Goal: Information Seeking & Learning: Learn about a topic

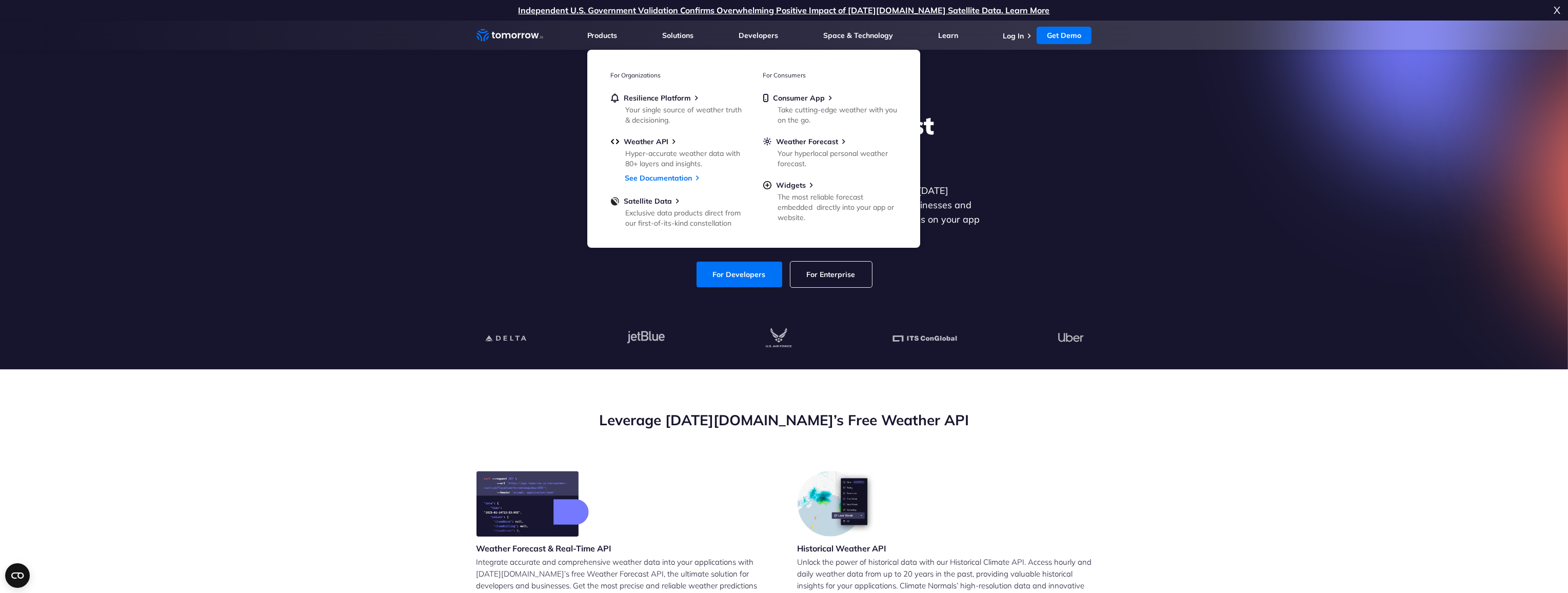
click at [479, 417] on h2 "Leverage [DATE][DOMAIN_NAME]’s Free Weather API" at bounding box center [784, 420] width 615 height 20
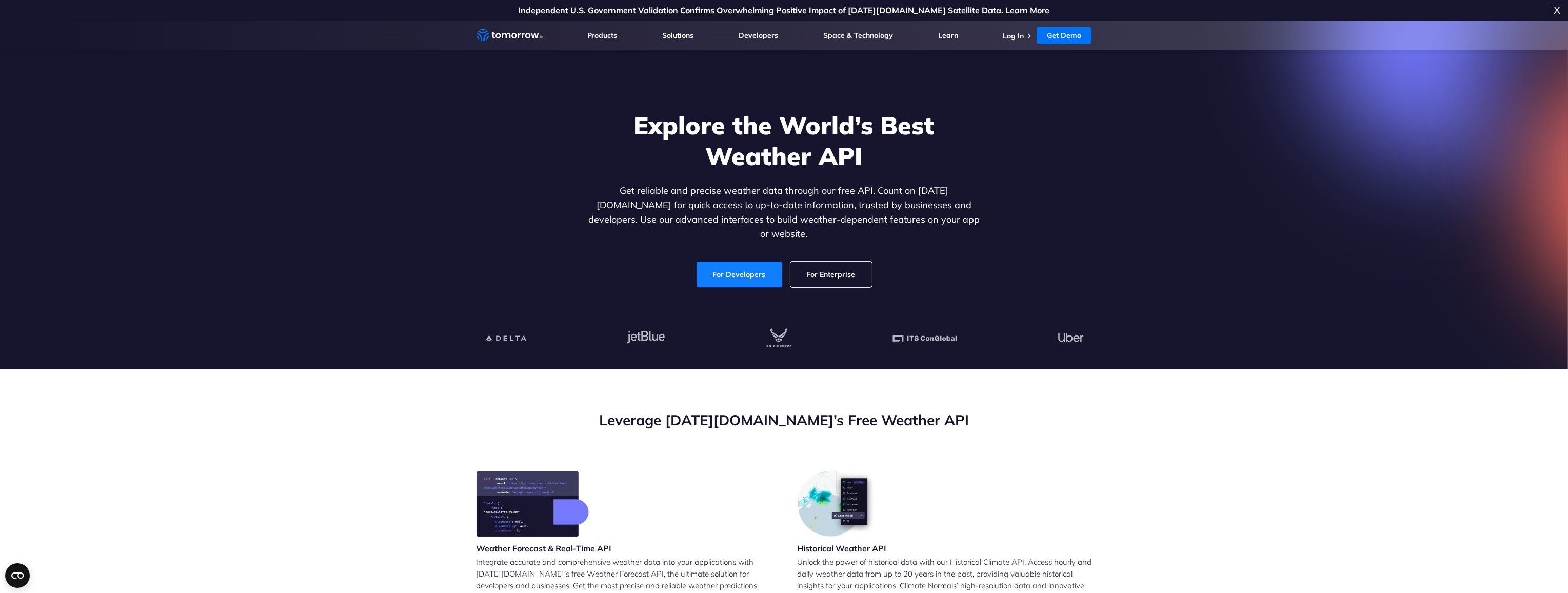
click at [703, 262] on link "For Developers" at bounding box center [740, 275] width 86 height 26
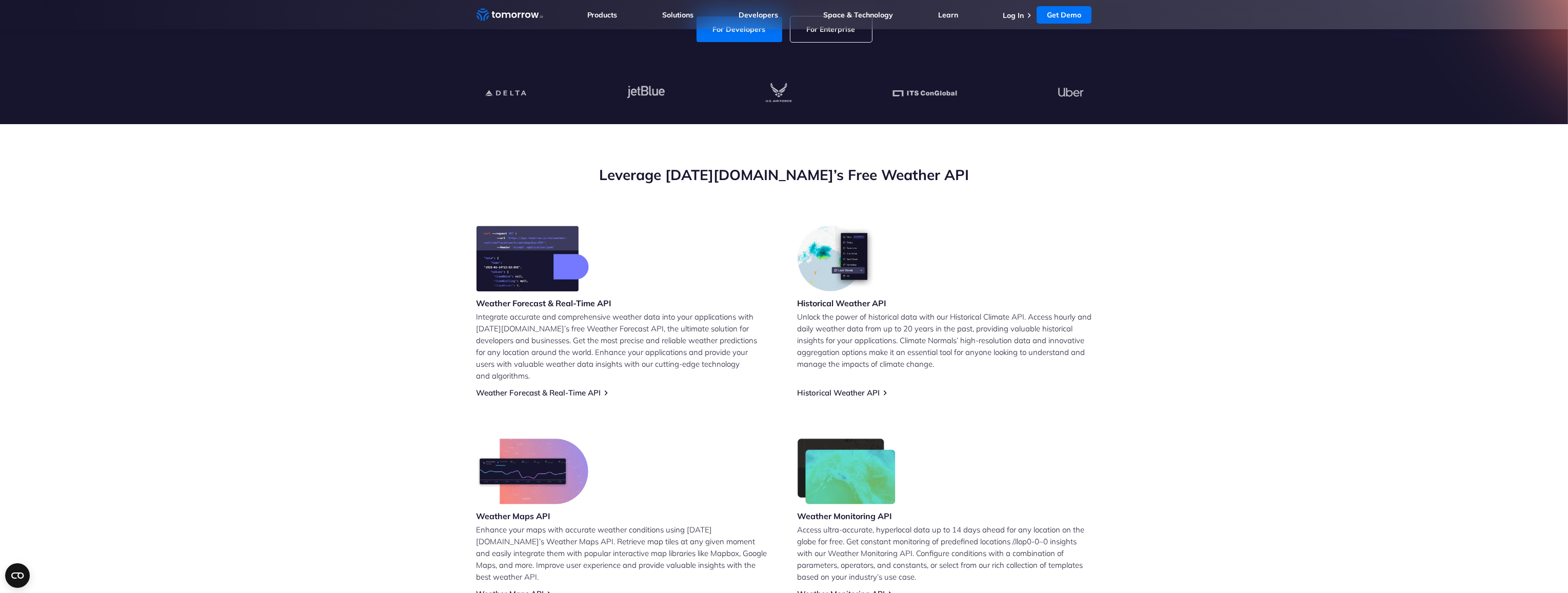
scroll to position [256, 0]
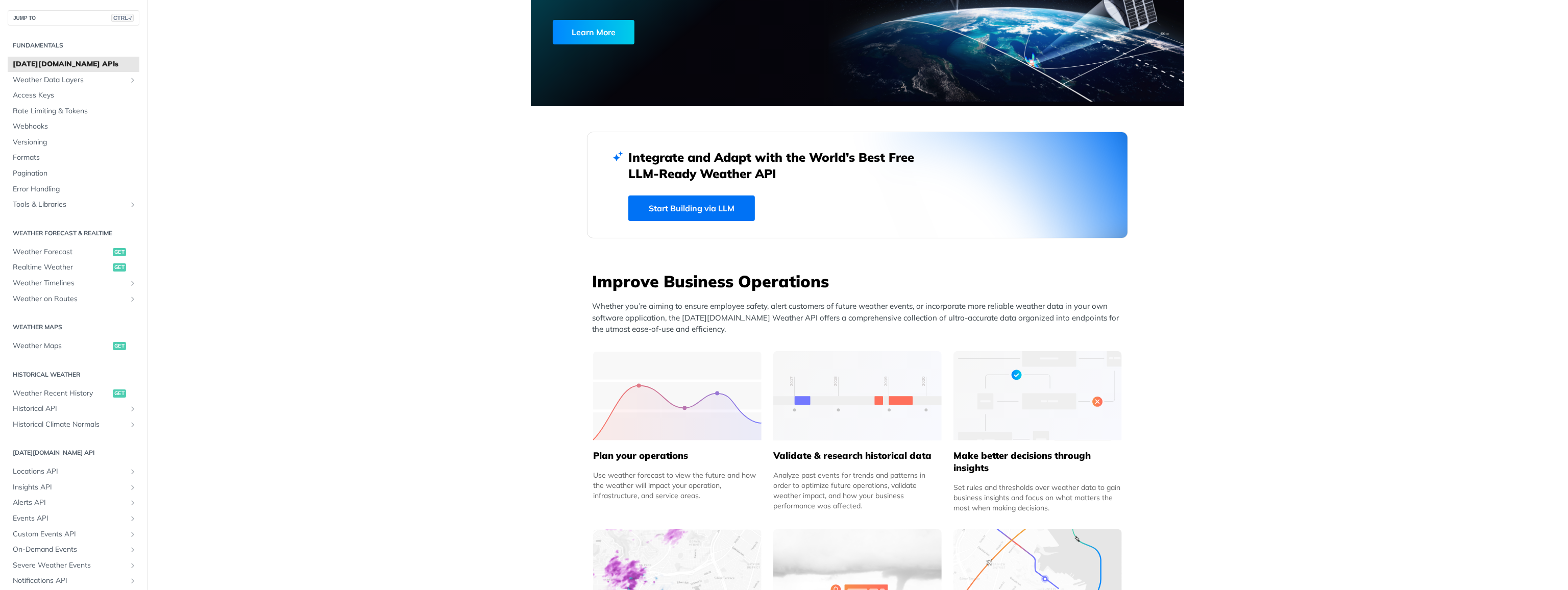
scroll to position [204, 0]
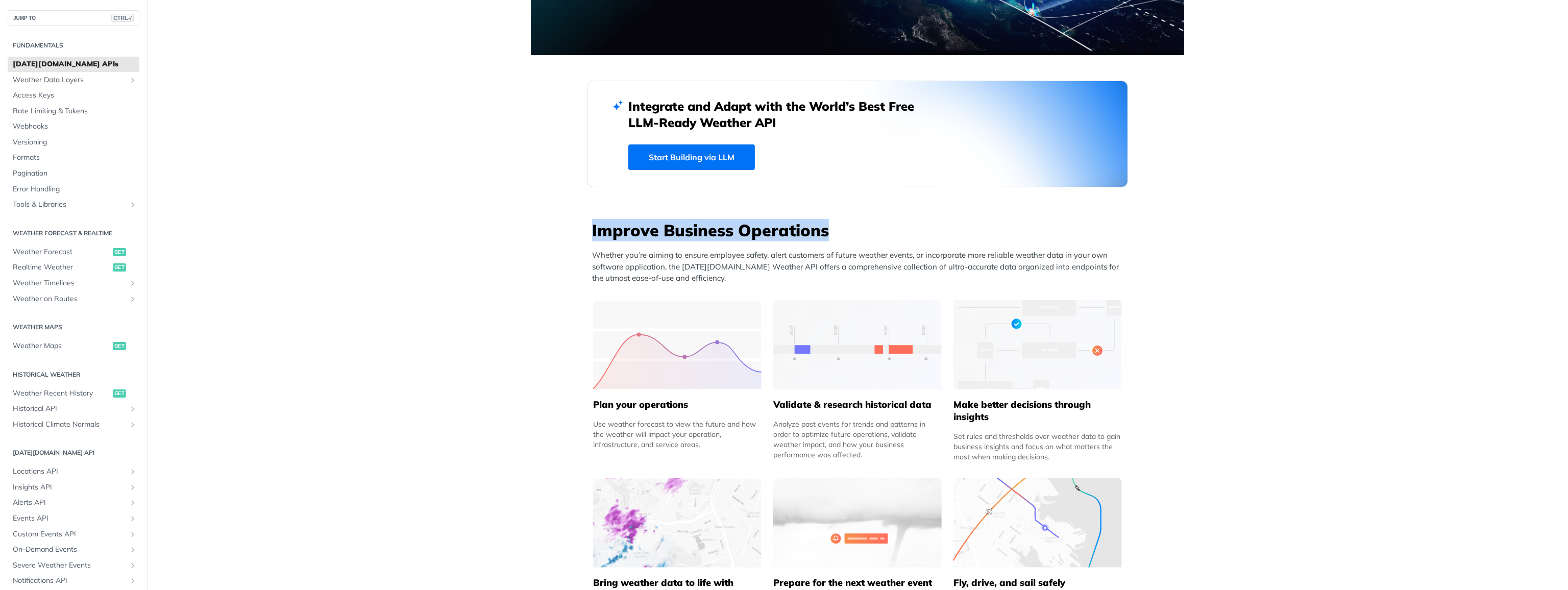
drag, startPoint x: 578, startPoint y: 234, endPoint x: 861, endPoint y: 225, distance: 283.1
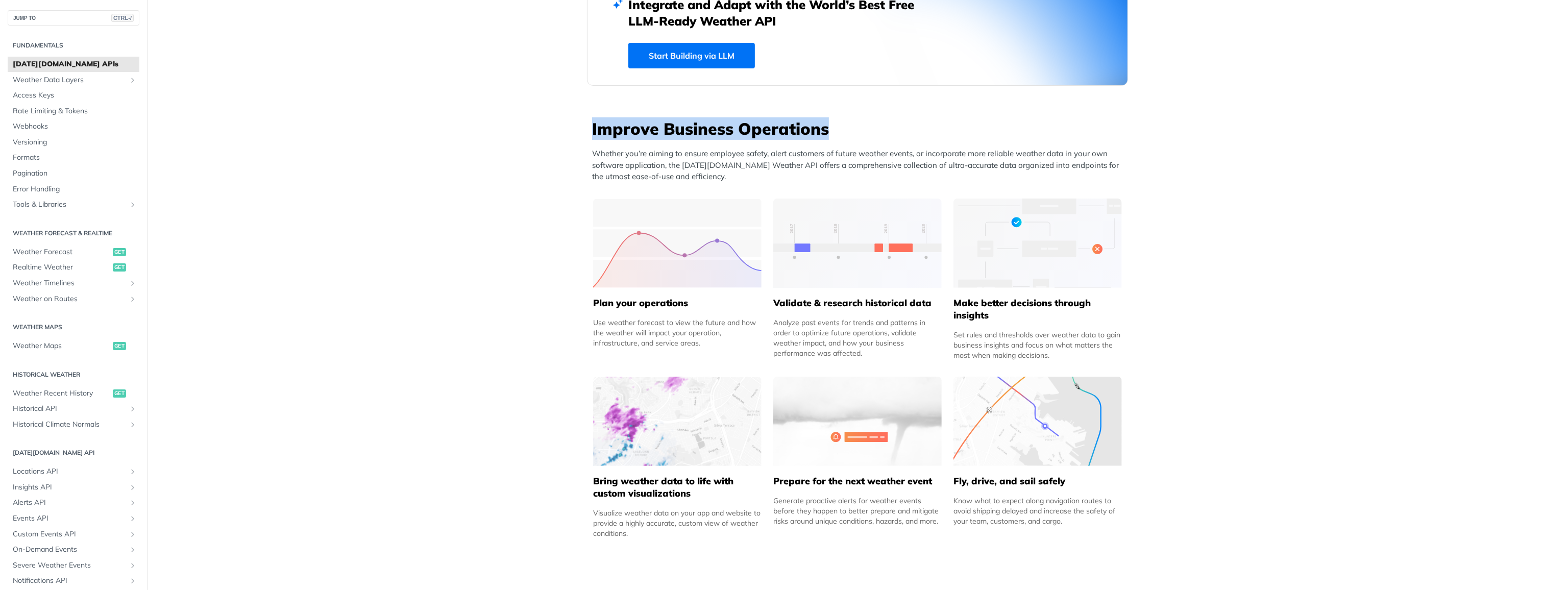
scroll to position [306, 0]
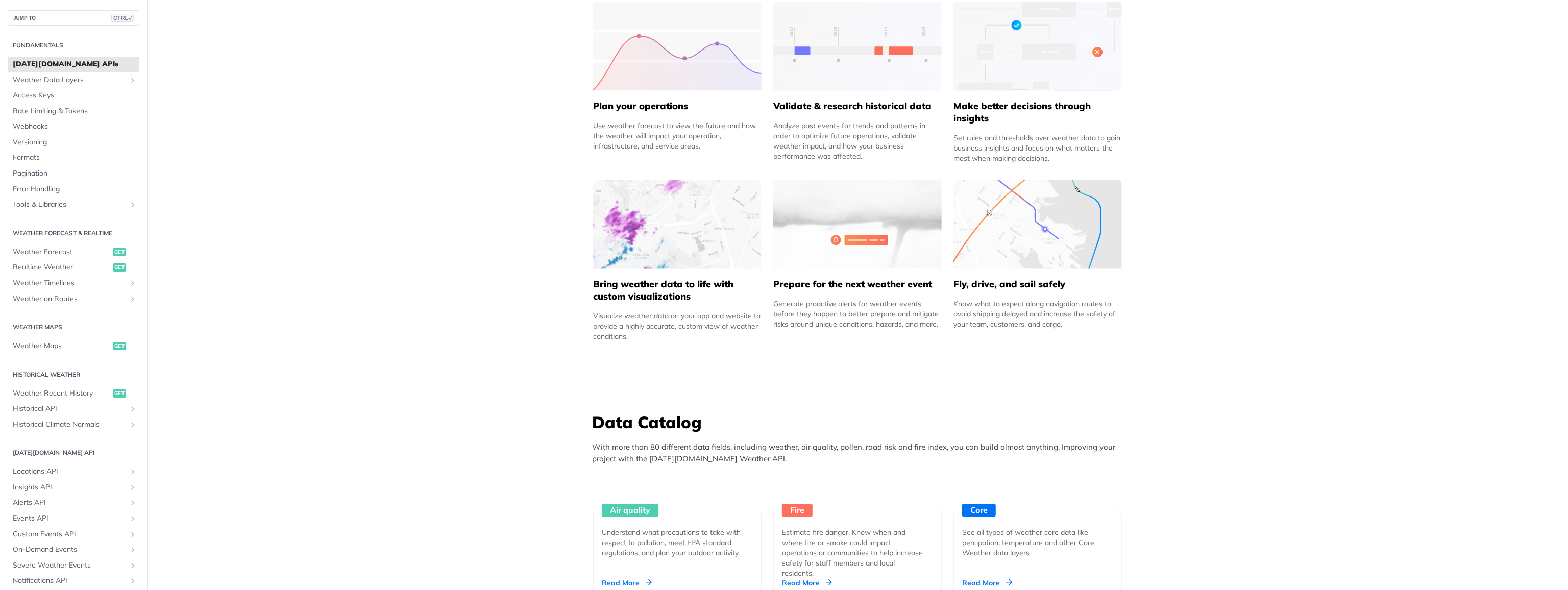
scroll to position [511, 0]
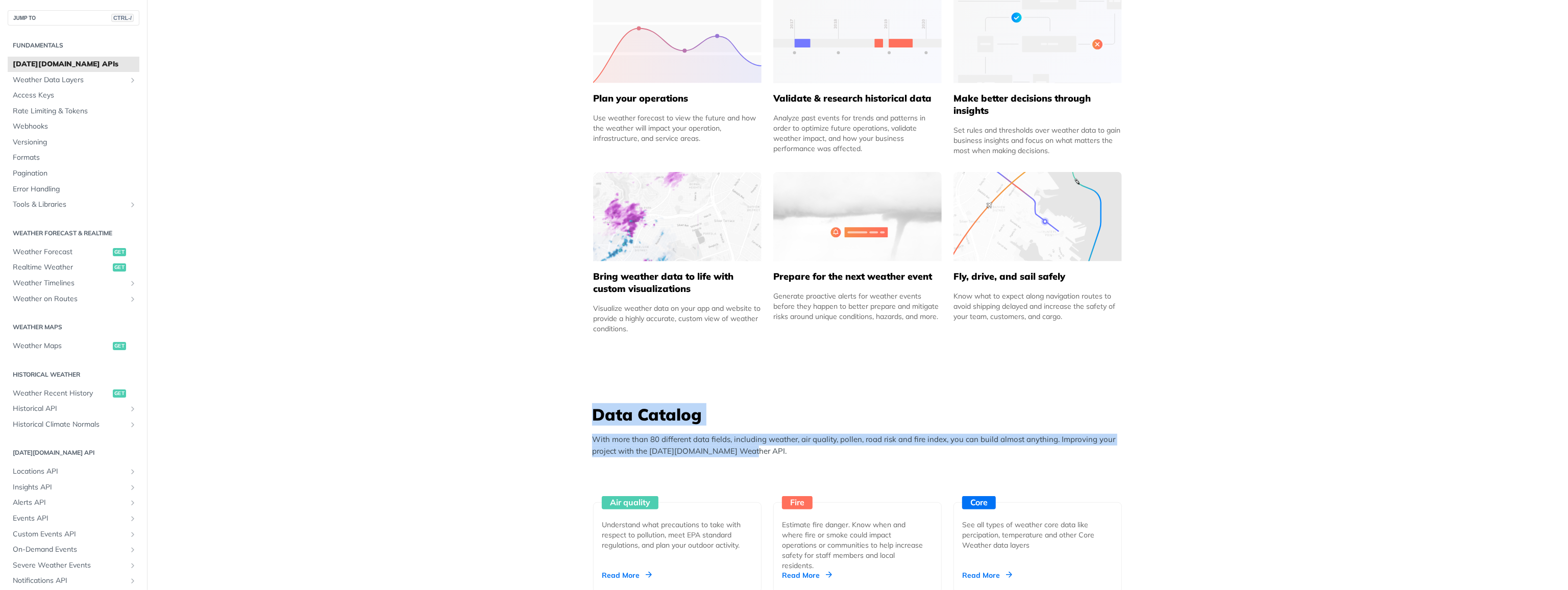
drag, startPoint x: 550, startPoint y: 415, endPoint x: 889, endPoint y: 460, distance: 342.0
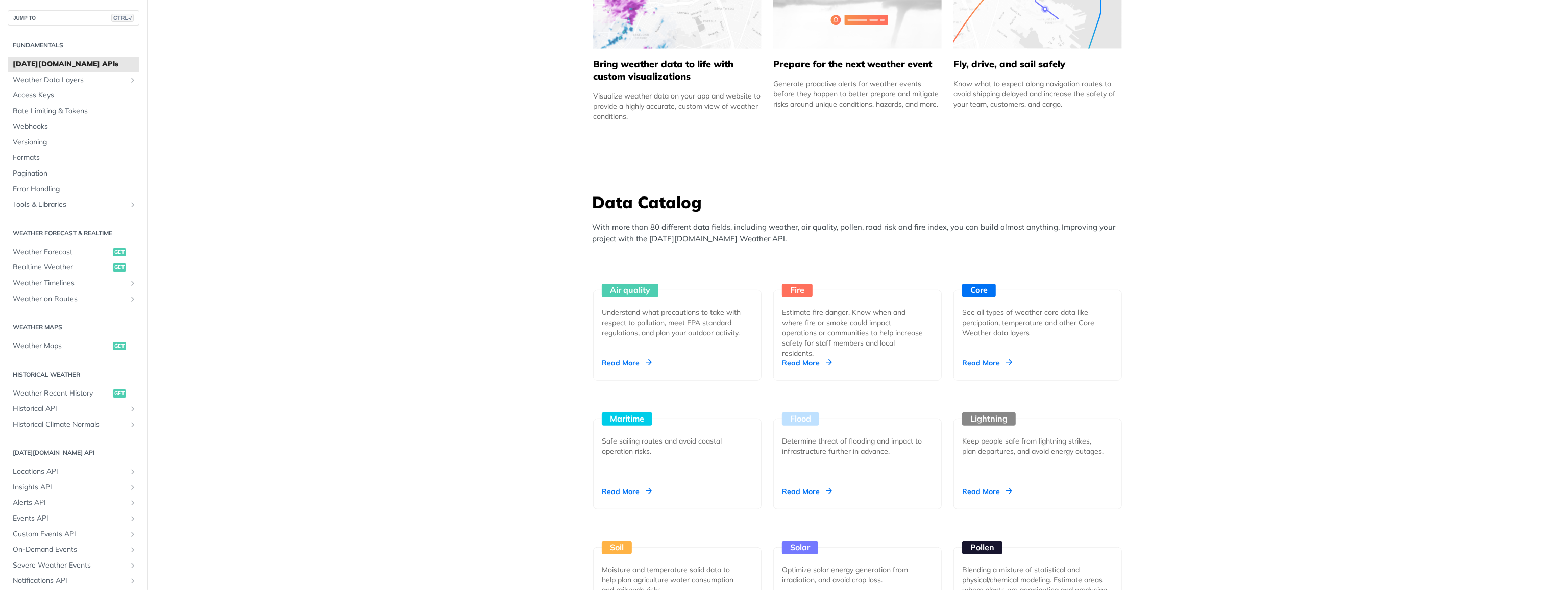
scroll to position [766, 0]
